Goal: Transaction & Acquisition: Purchase product/service

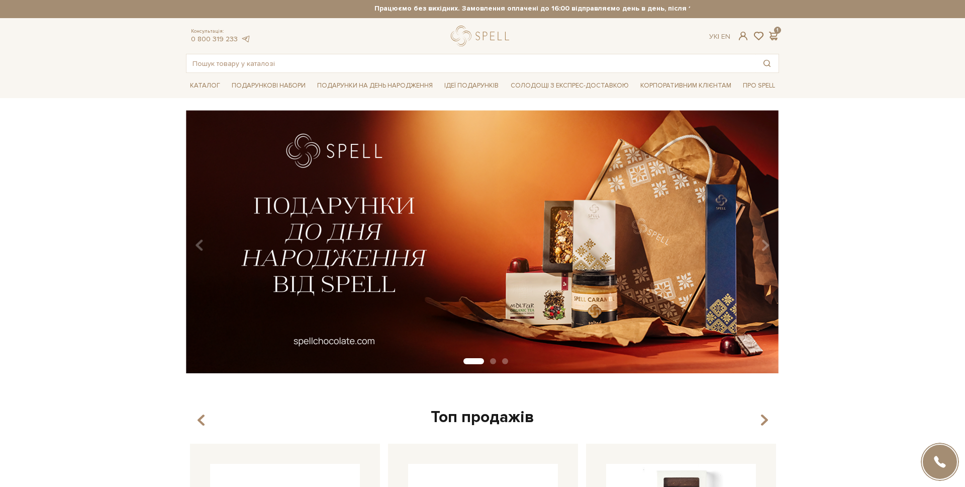
click at [427, 108] on div at bounding box center [482, 243] width 965 height 487
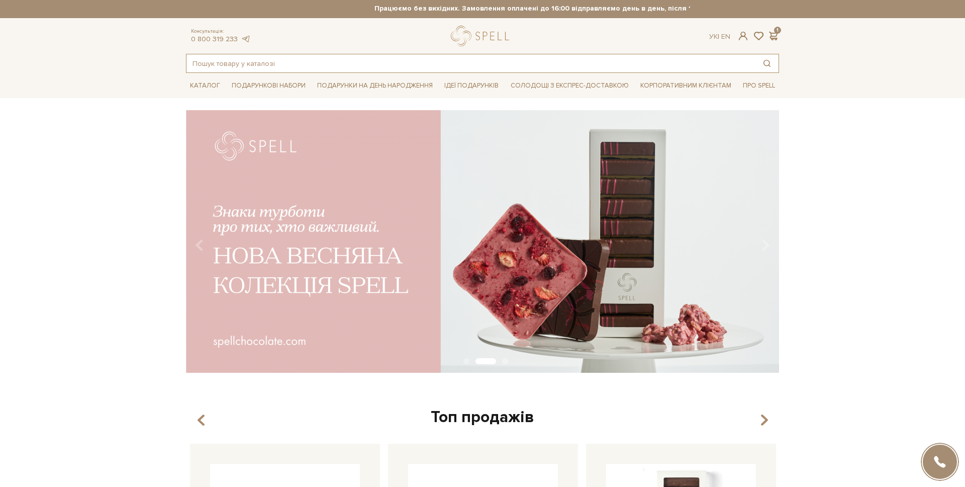
click at [304, 58] on input "text" at bounding box center [470, 63] width 569 height 18
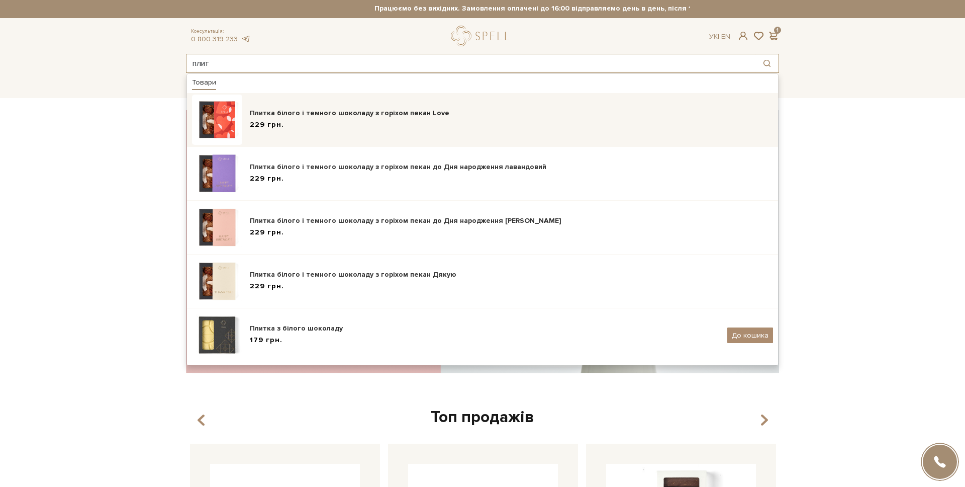
type input "плит"
click at [329, 111] on div "Плитка білого і темного шоколаду з горіхом пекан Love" at bounding box center [511, 113] width 523 height 10
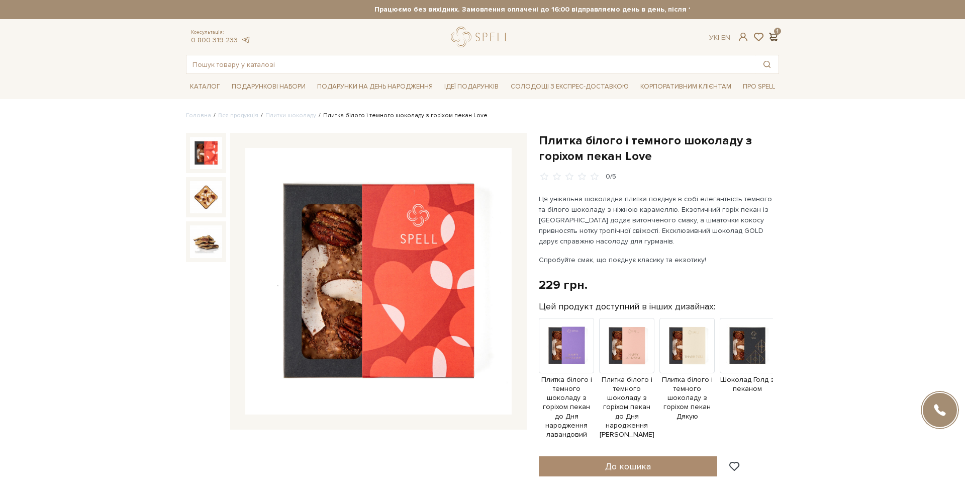
click at [767, 36] on span at bounding box center [773, 37] width 12 height 11
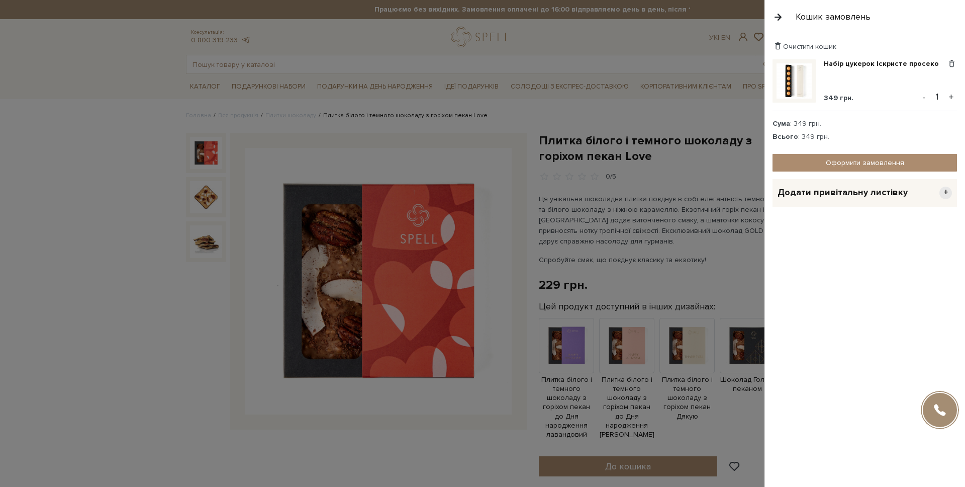
click at [907, 40] on div "Очистити кошик Набір цукерок Іскристе просеко 349 грн. Видалити Додати в обрані…" at bounding box center [864, 260] width 201 height 453
click at [908, 44] on div "Очистити кошик" at bounding box center [864, 47] width 184 height 10
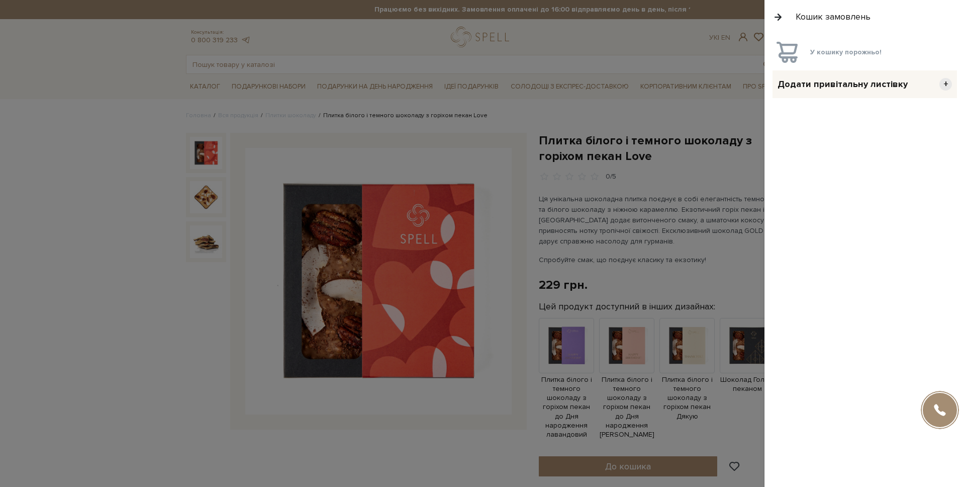
click at [528, 33] on div at bounding box center [482, 243] width 965 height 487
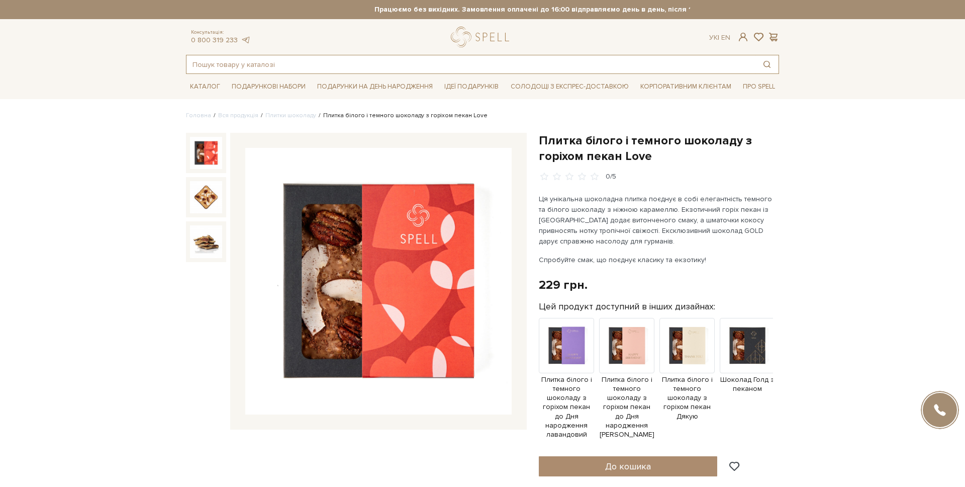
click at [302, 70] on input "text" at bounding box center [470, 64] width 569 height 18
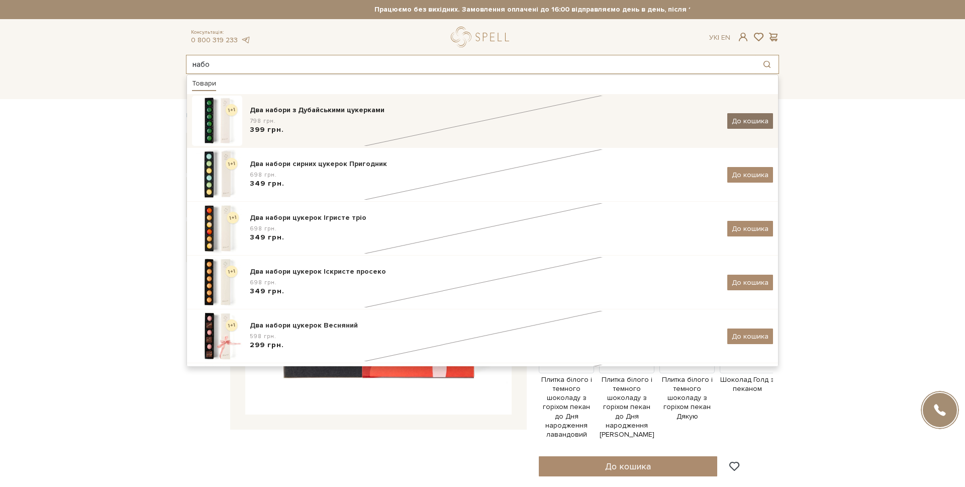
click at [737, 121] on span "До кошика" at bounding box center [750, 121] width 37 height 9
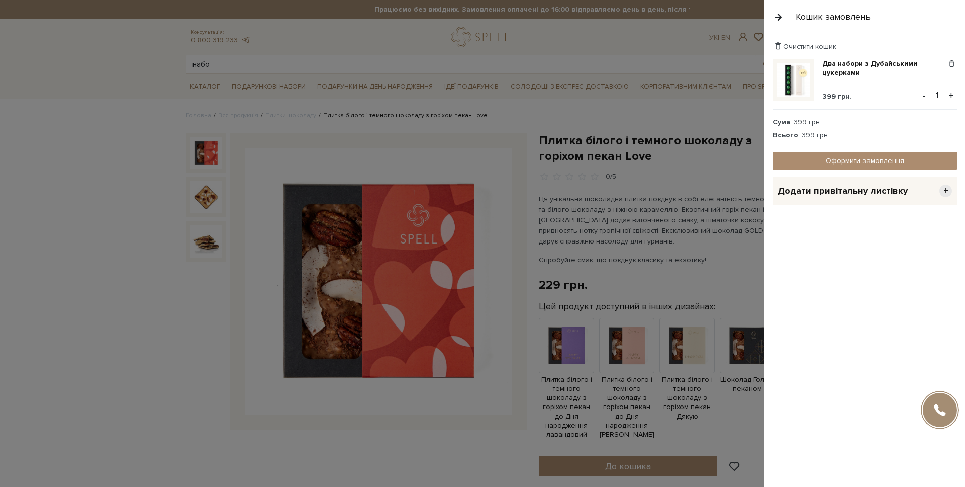
click at [928, 48] on div "Очистити кошик" at bounding box center [864, 47] width 184 height 10
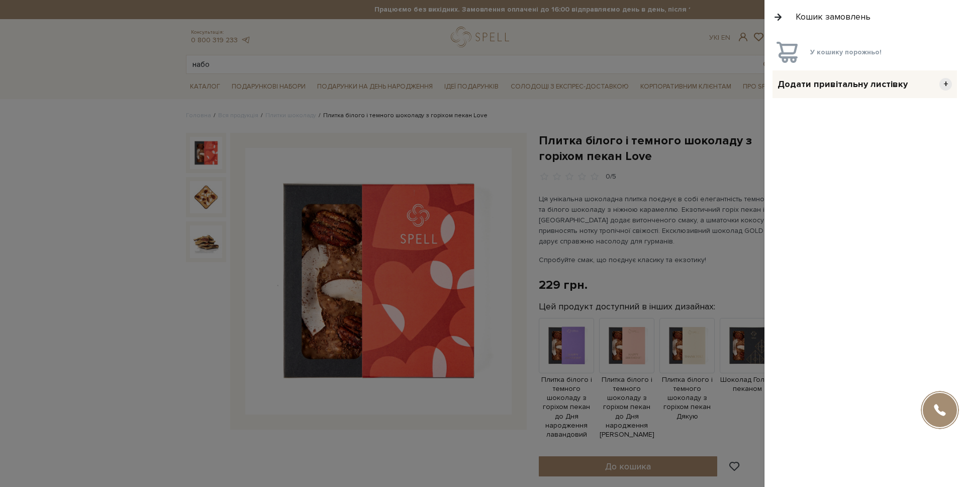
click at [450, 67] on div at bounding box center [482, 243] width 965 height 487
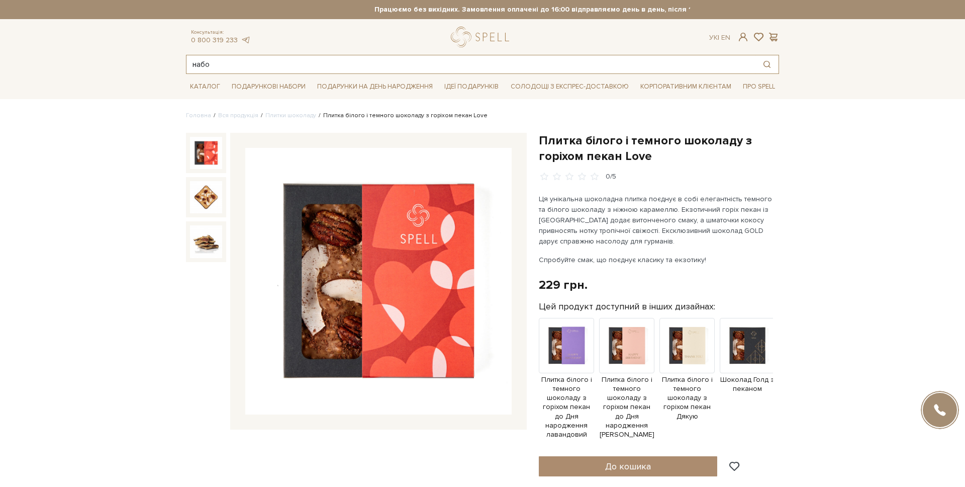
click at [454, 66] on input "набо" at bounding box center [470, 64] width 569 height 18
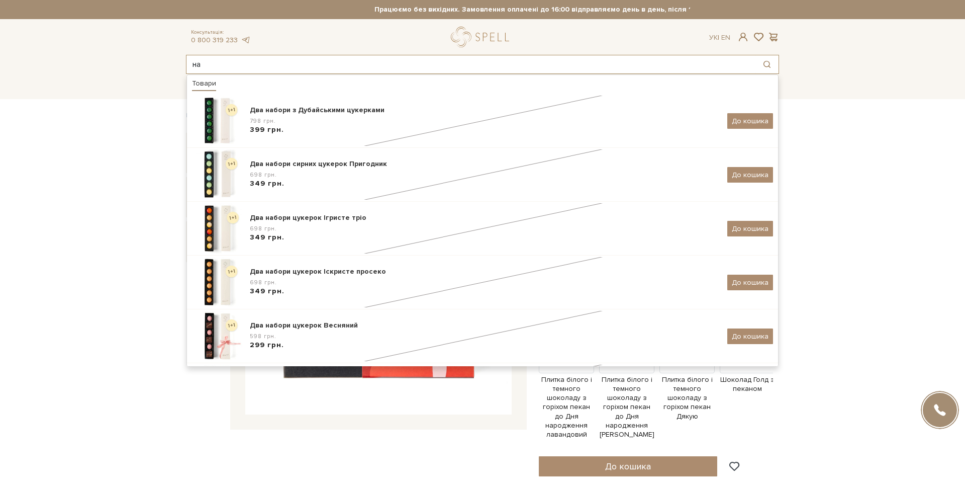
type input "н"
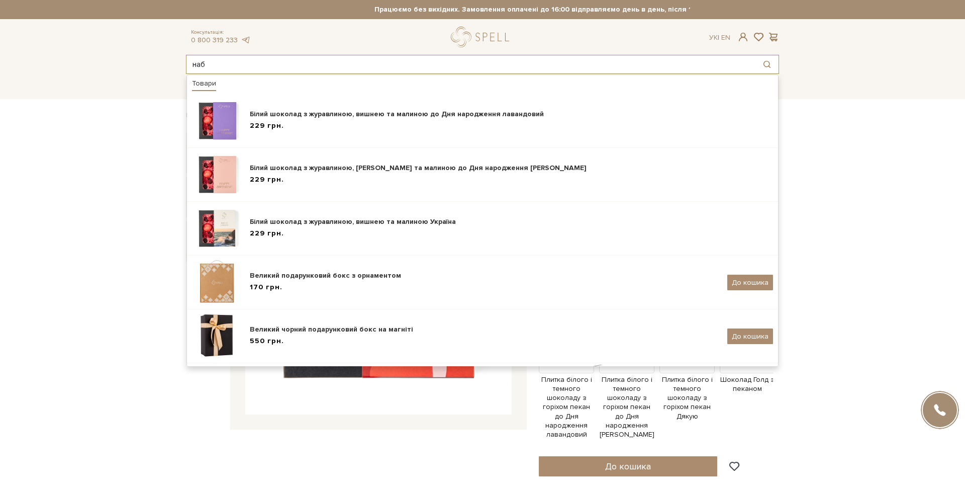
type input "набо"
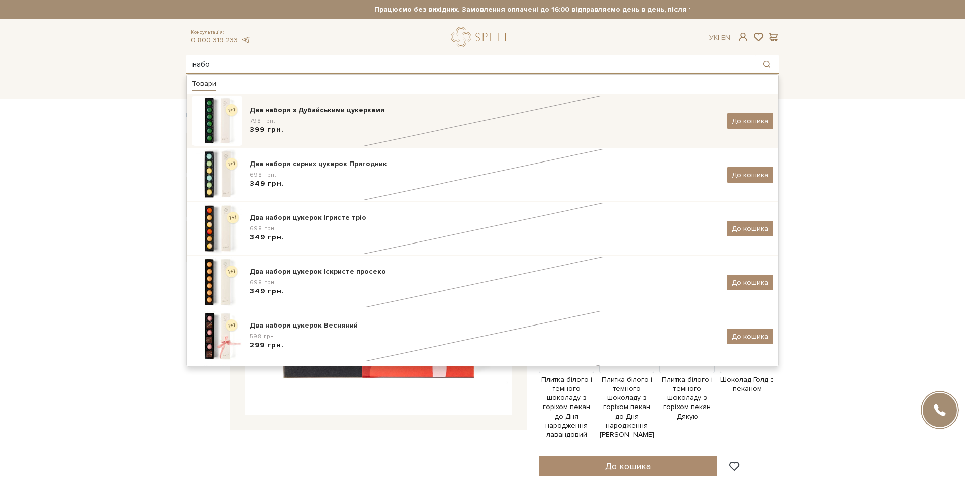
click at [332, 127] on div "798 грн. 399 грн." at bounding box center [485, 126] width 470 height 19
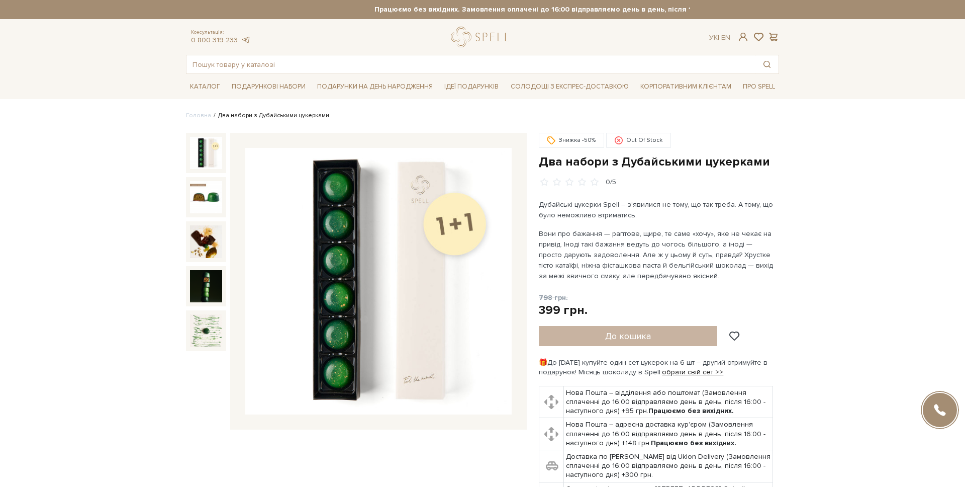
click at [612, 329] on div "До кошика" at bounding box center [644, 336] width 211 height 20
click at [610, 337] on div "До кошика" at bounding box center [644, 336] width 211 height 20
click at [212, 64] on input "text" at bounding box center [470, 64] width 569 height 18
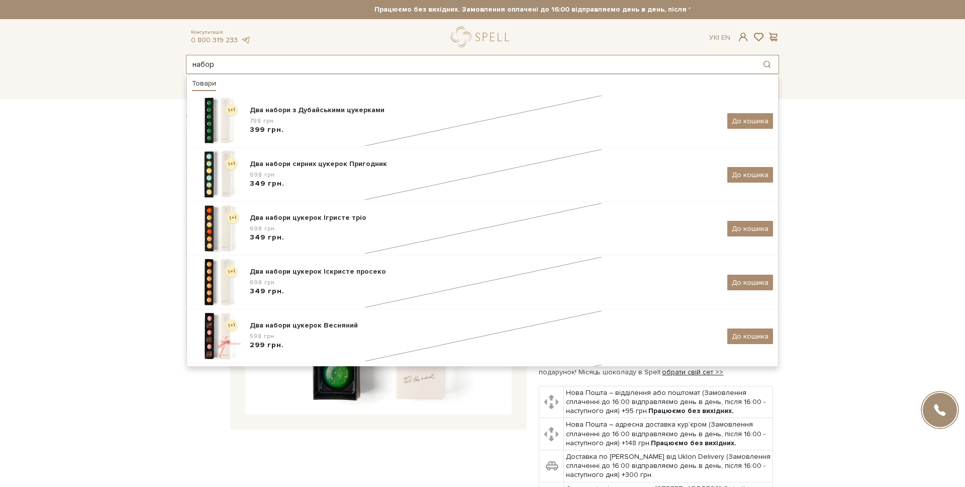
type input "набор"
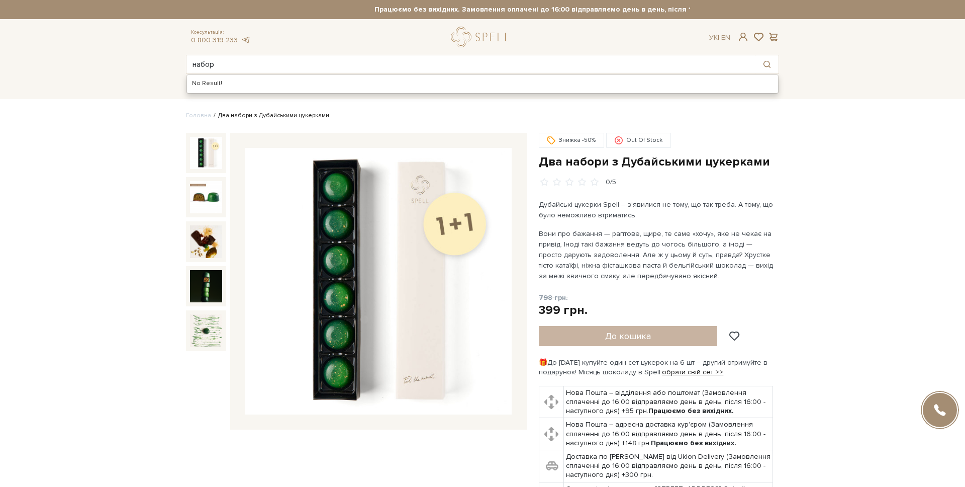
click at [162, 61] on header "Працюємо без вихідних. Замовлення оплачені до 16:00 відправляємо день в день, п…" at bounding box center [482, 37] width 965 height 74
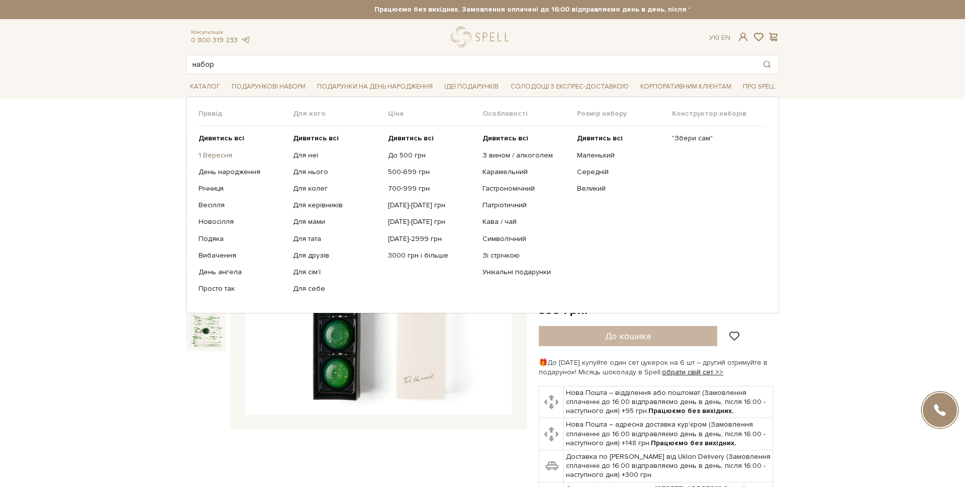
click at [227, 153] on link "1 Вересня" at bounding box center [242, 155] width 87 height 9
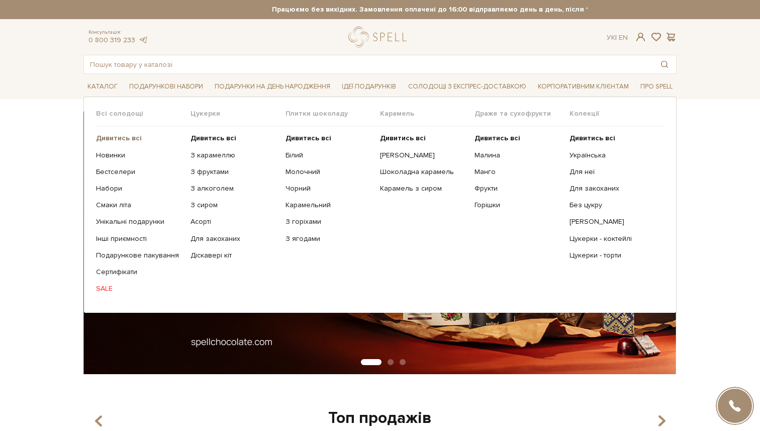
click at [109, 134] on b "Дивитись всі" at bounding box center [119, 138] width 46 height 9
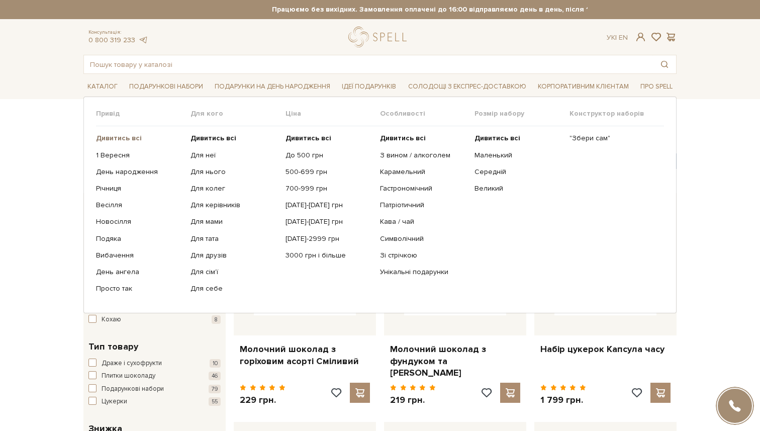
click at [116, 140] on b "Дивитись всі" at bounding box center [119, 138] width 46 height 9
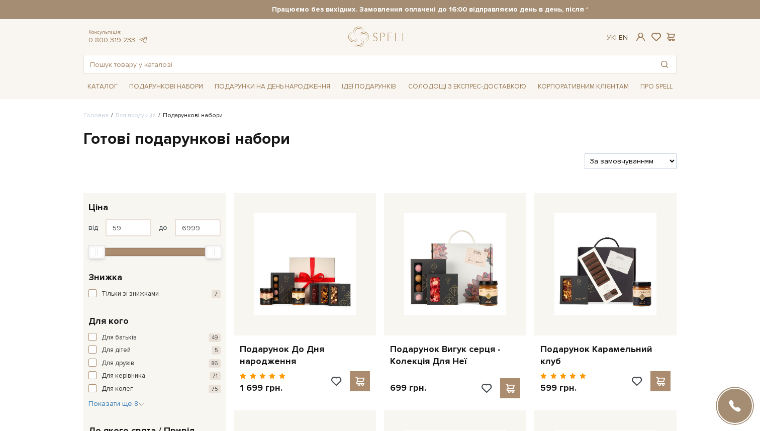
click at [620, 39] on link "En" at bounding box center [623, 37] width 9 height 9
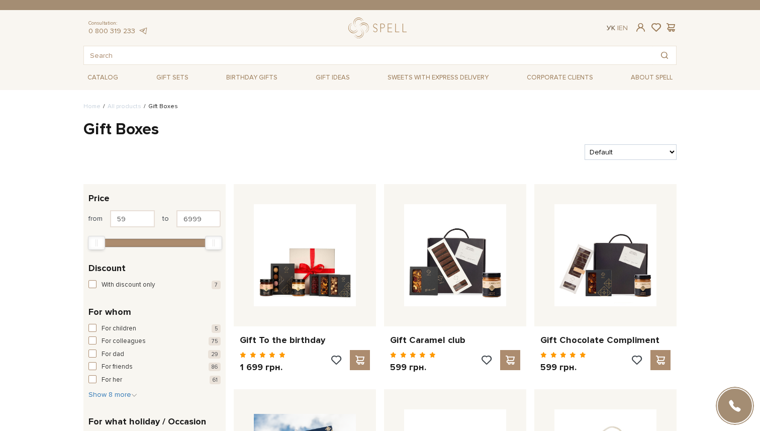
click at [610, 27] on link "Ук" at bounding box center [611, 28] width 9 height 9
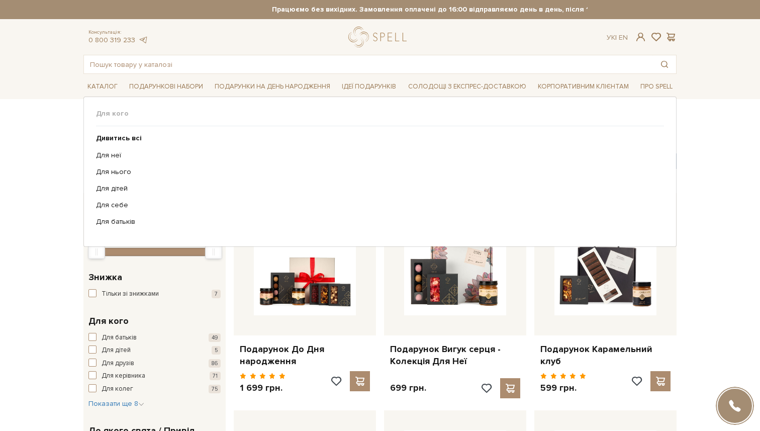
click at [116, 120] on div "Для кого" at bounding box center [380, 117] width 568 height 17
click at [114, 138] on b "Дивитись всі" at bounding box center [119, 138] width 46 height 9
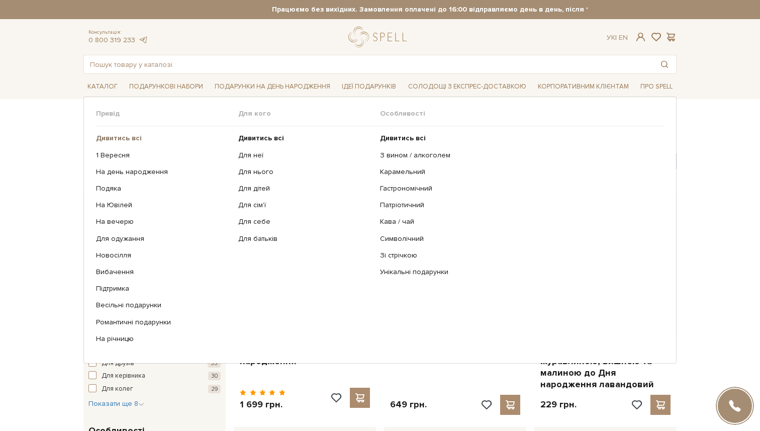
click at [140, 138] on link "Дивитись всі" at bounding box center [163, 138] width 135 height 9
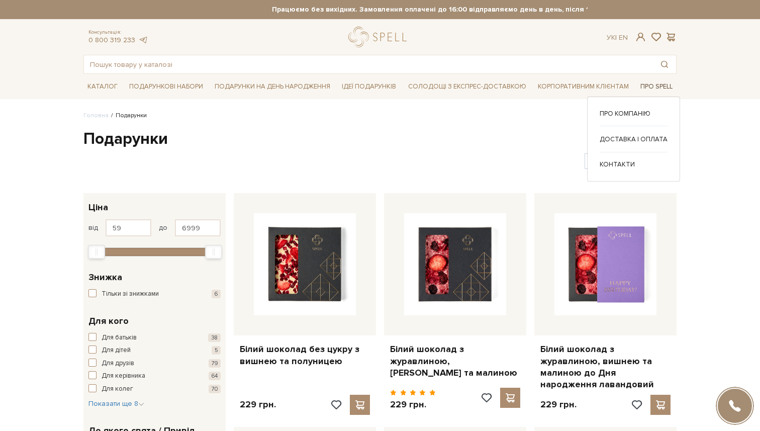
click at [663, 86] on span "Про Spell" at bounding box center [656, 87] width 40 height 16
click at [628, 112] on link "Про компанію" at bounding box center [634, 113] width 68 height 9
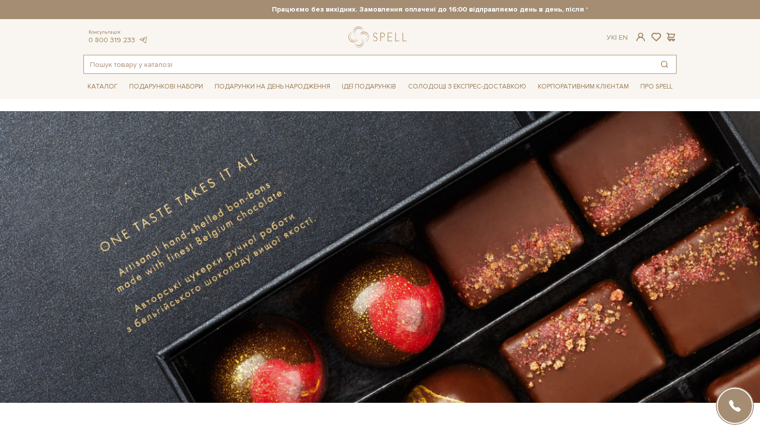
drag, startPoint x: 579, startPoint y: 68, endPoint x: 606, endPoint y: 55, distance: 30.3
click at [584, 67] on input "text" at bounding box center [368, 64] width 569 height 18
click at [625, 38] on link "En" at bounding box center [623, 37] width 9 height 9
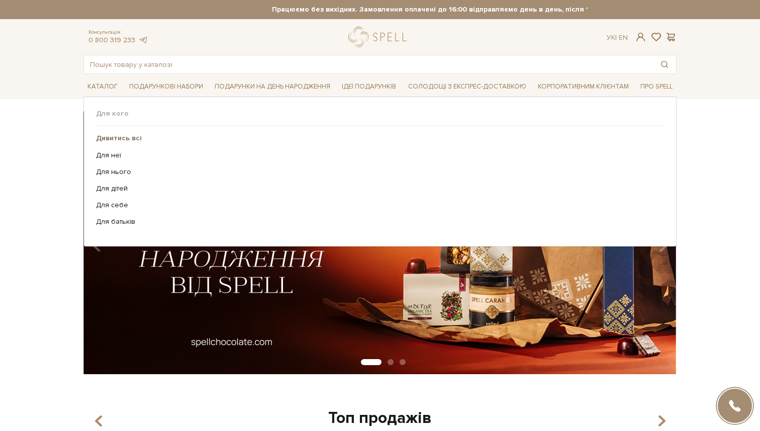
click at [109, 134] on b "Дивитись всі" at bounding box center [119, 138] width 46 height 9
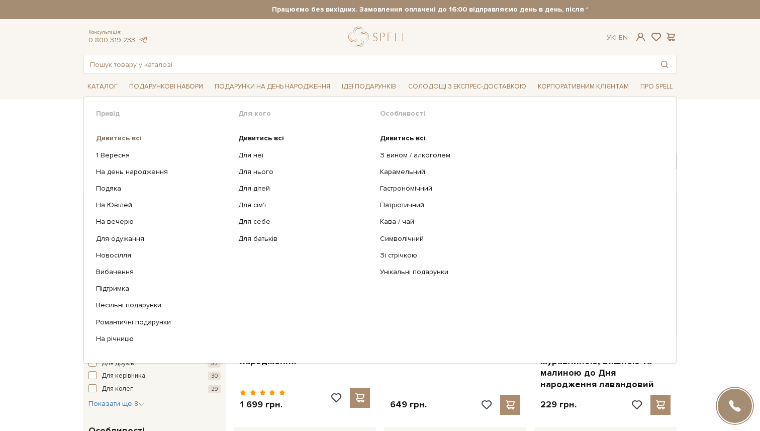
click at [113, 138] on b "Дивитись всі" at bounding box center [119, 138] width 46 height 9
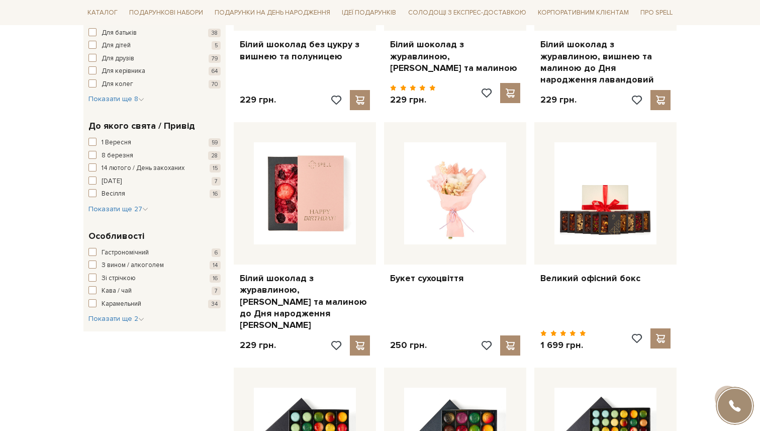
scroll to position [309, 0]
